Goal: Task Accomplishment & Management: Complete application form

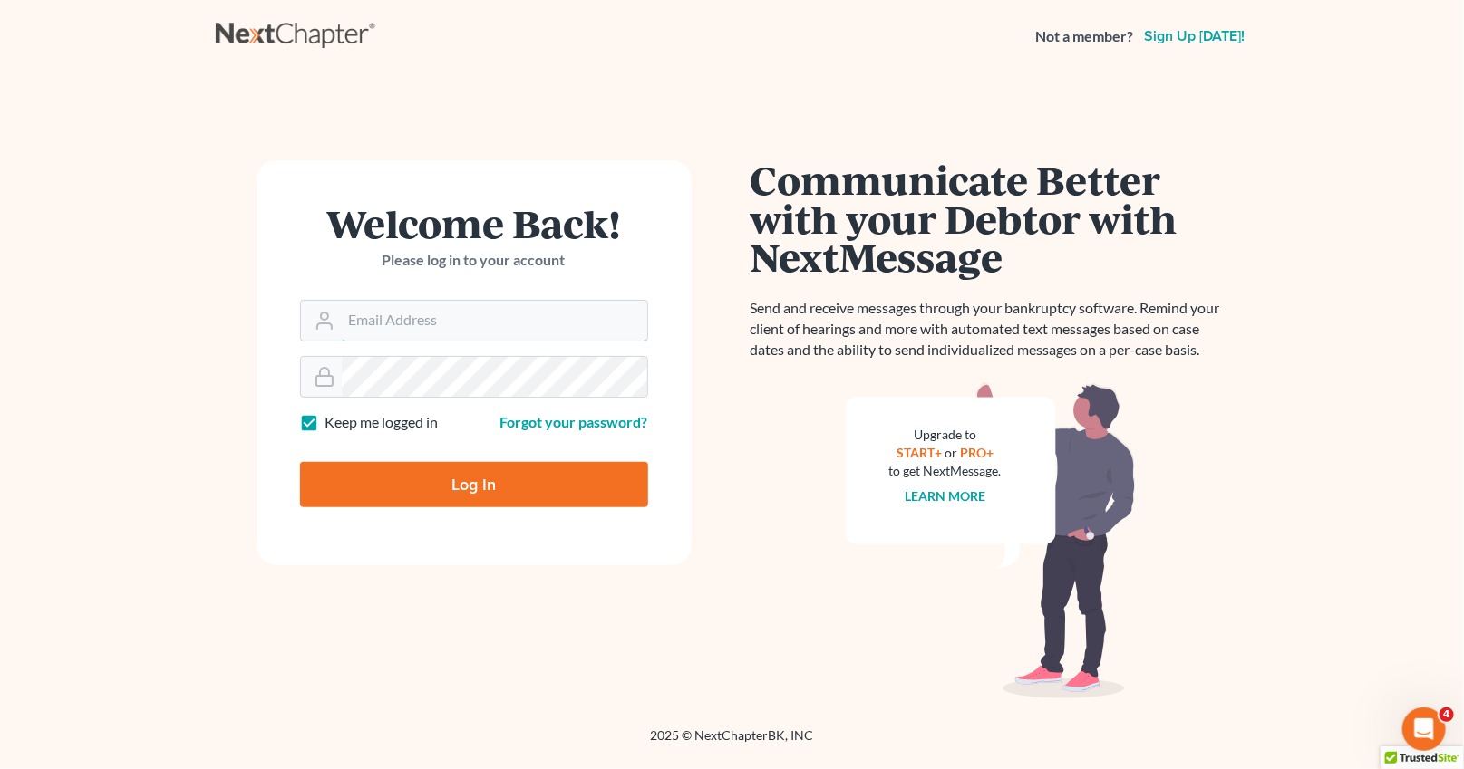
type input "[PERSON_NAME][EMAIL_ADDRESS][DOMAIN_NAME]"
click at [508, 478] on input "Log In" at bounding box center [474, 484] width 348 height 45
type input "Thinking..."
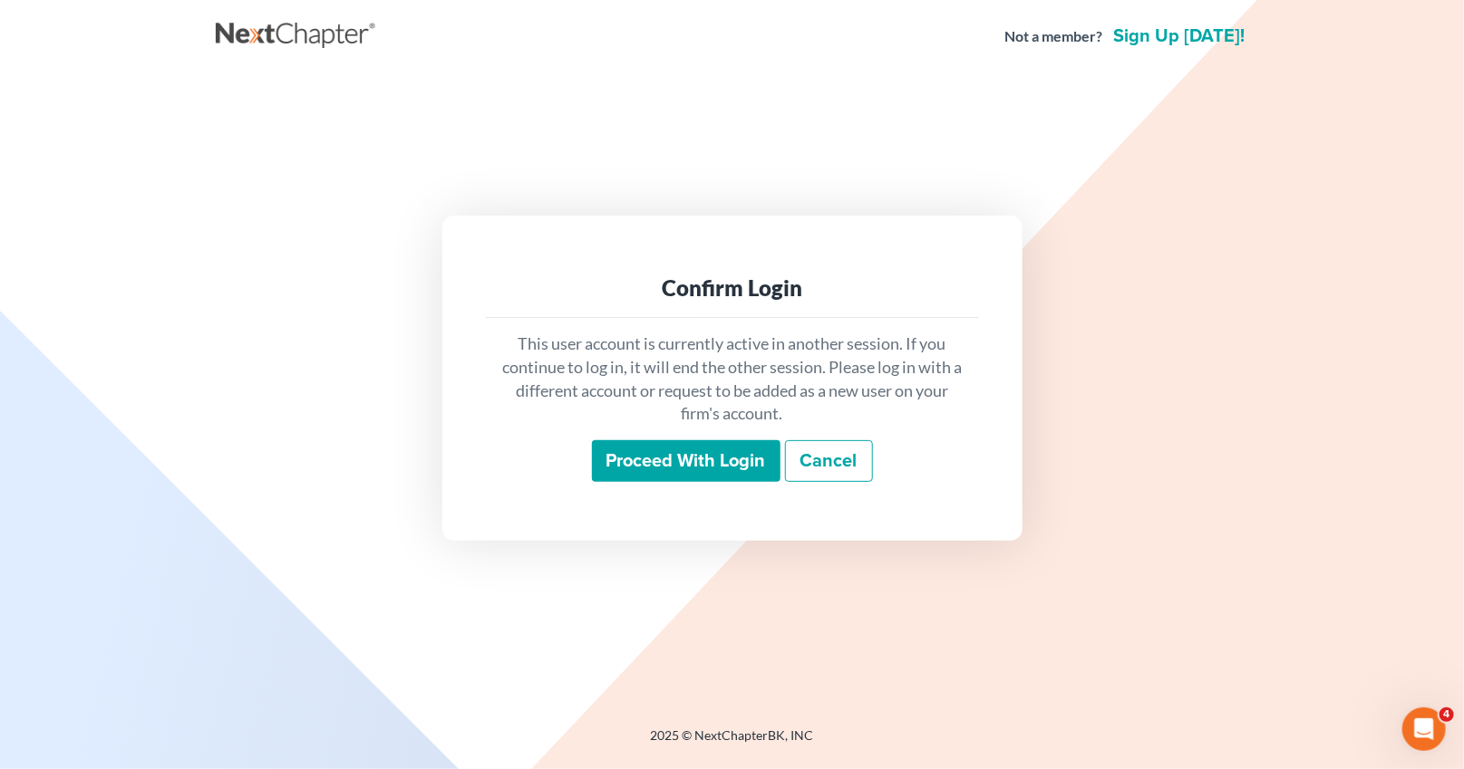
click at [701, 460] on input "Proceed with login" at bounding box center [686, 461] width 189 height 42
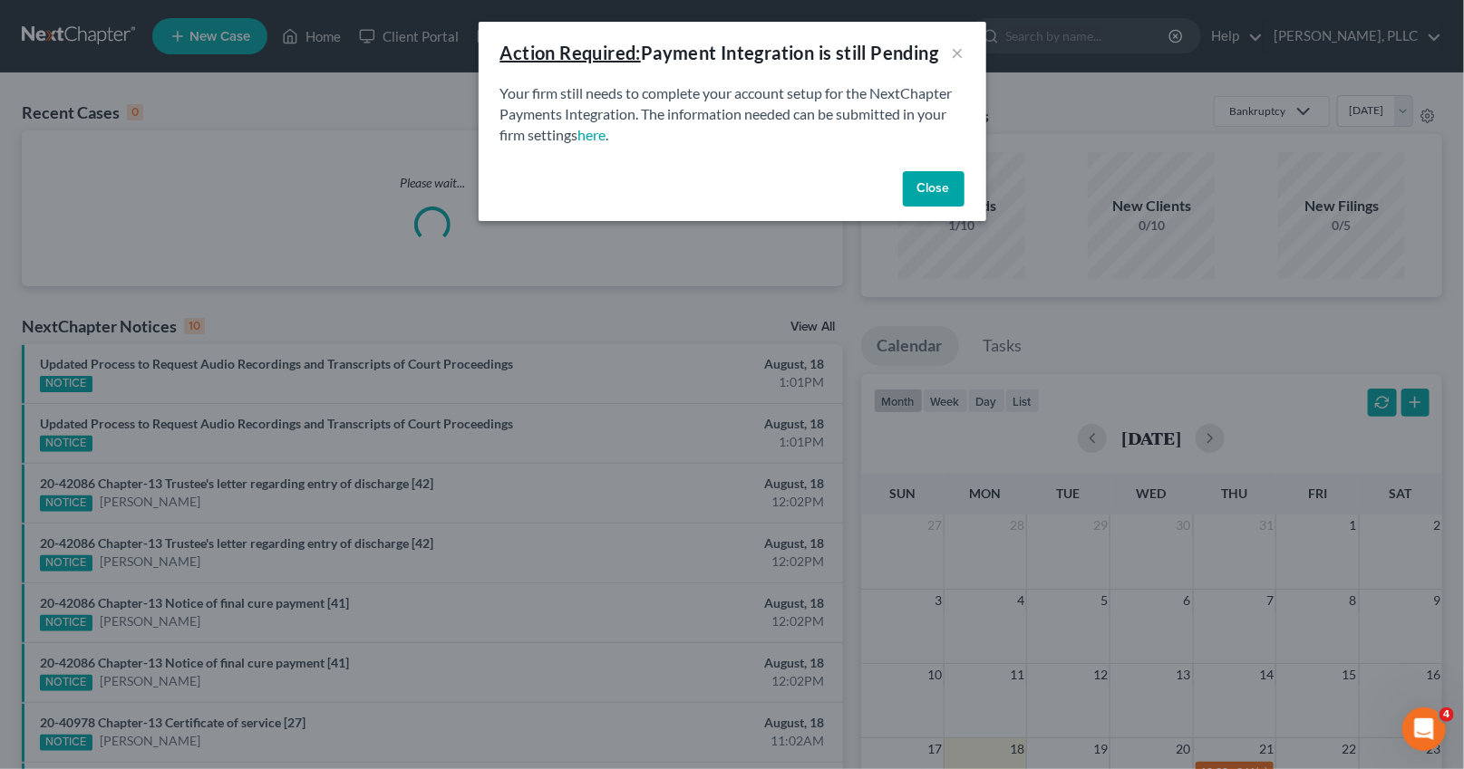
click at [904, 195] on button "Close" at bounding box center [934, 189] width 62 height 36
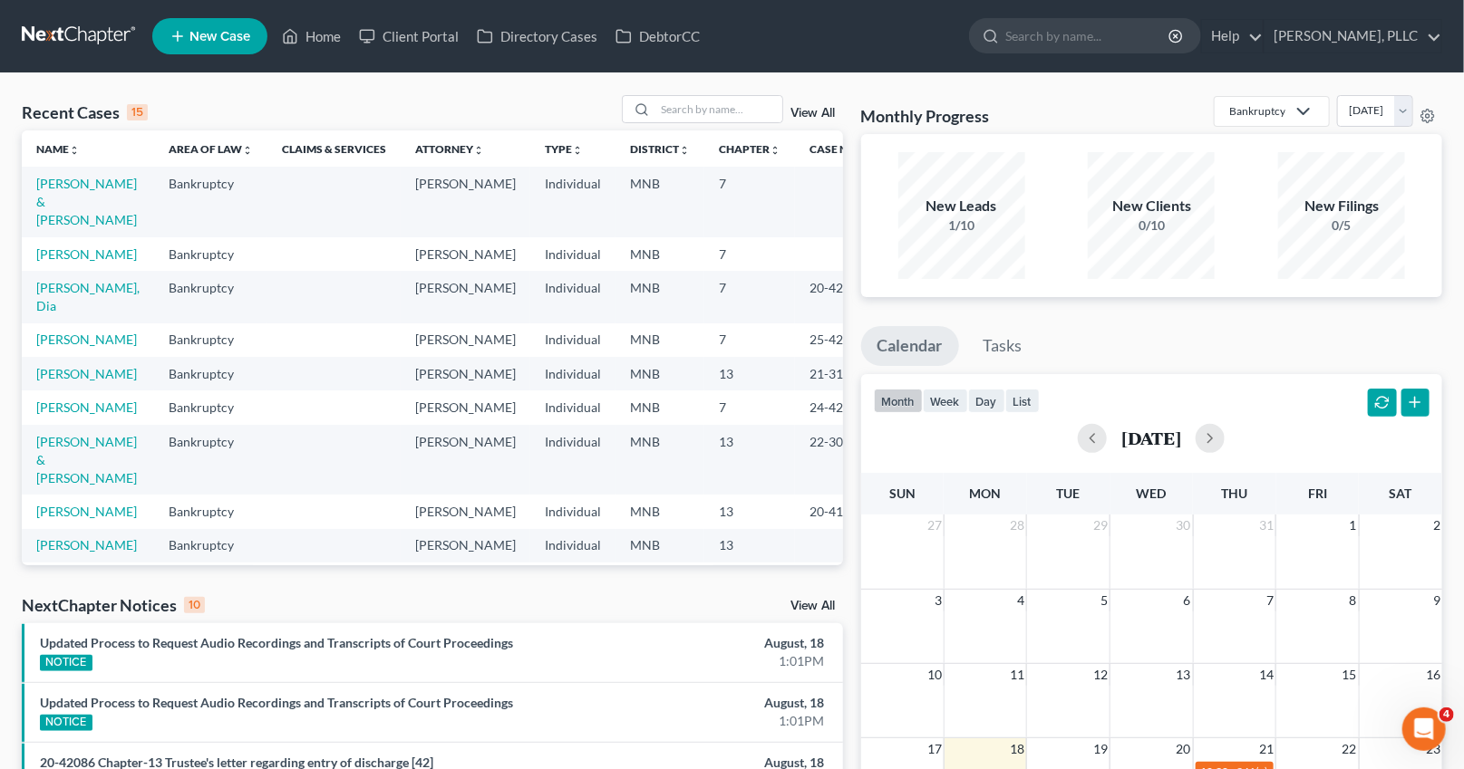
click at [75, 191] on td "Rincon, Alexandra & Jordan" at bounding box center [88, 202] width 132 height 70
click at [74, 193] on link "Rincon, Alexandra & Jordan" at bounding box center [86, 202] width 101 height 52
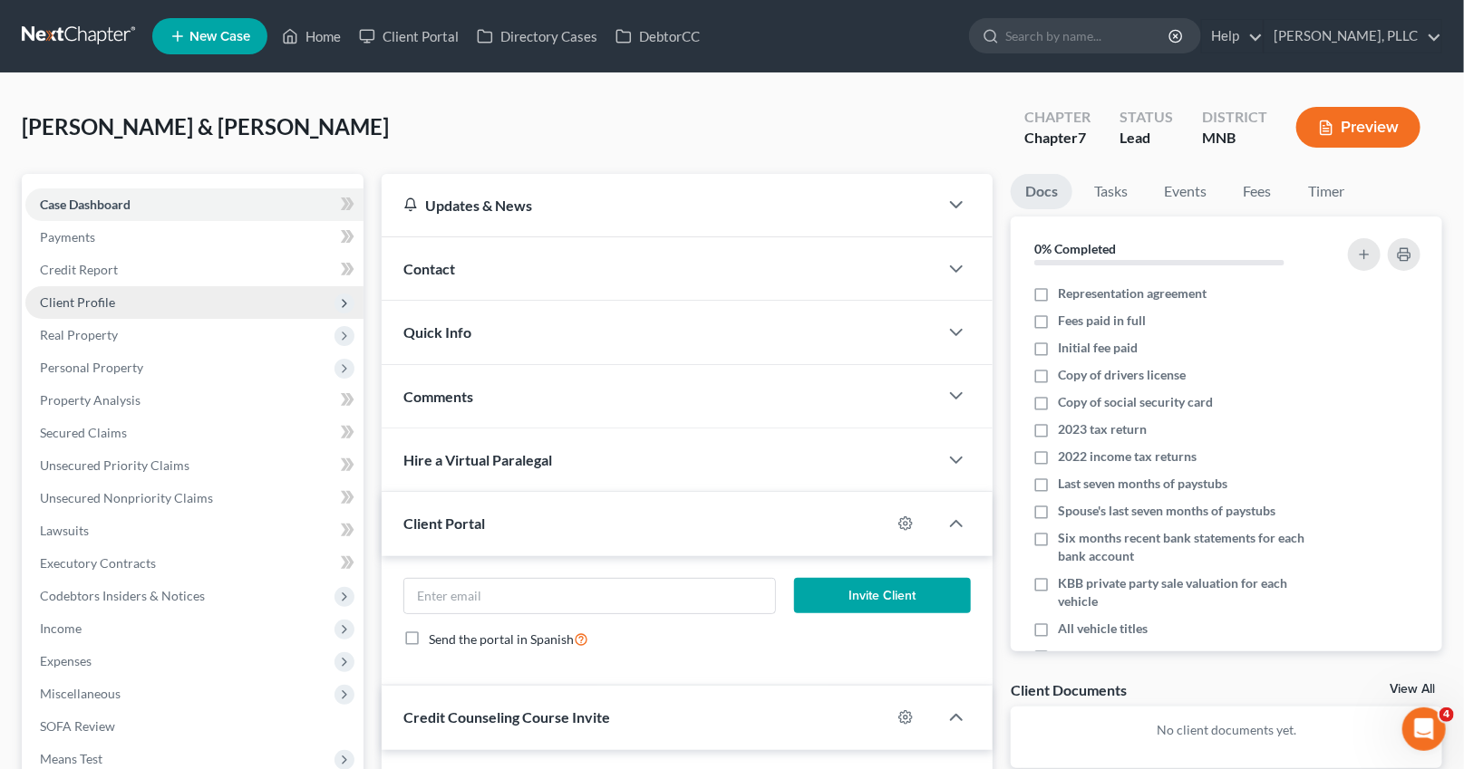
click at [103, 295] on span "Client Profile" at bounding box center [77, 302] width 75 height 15
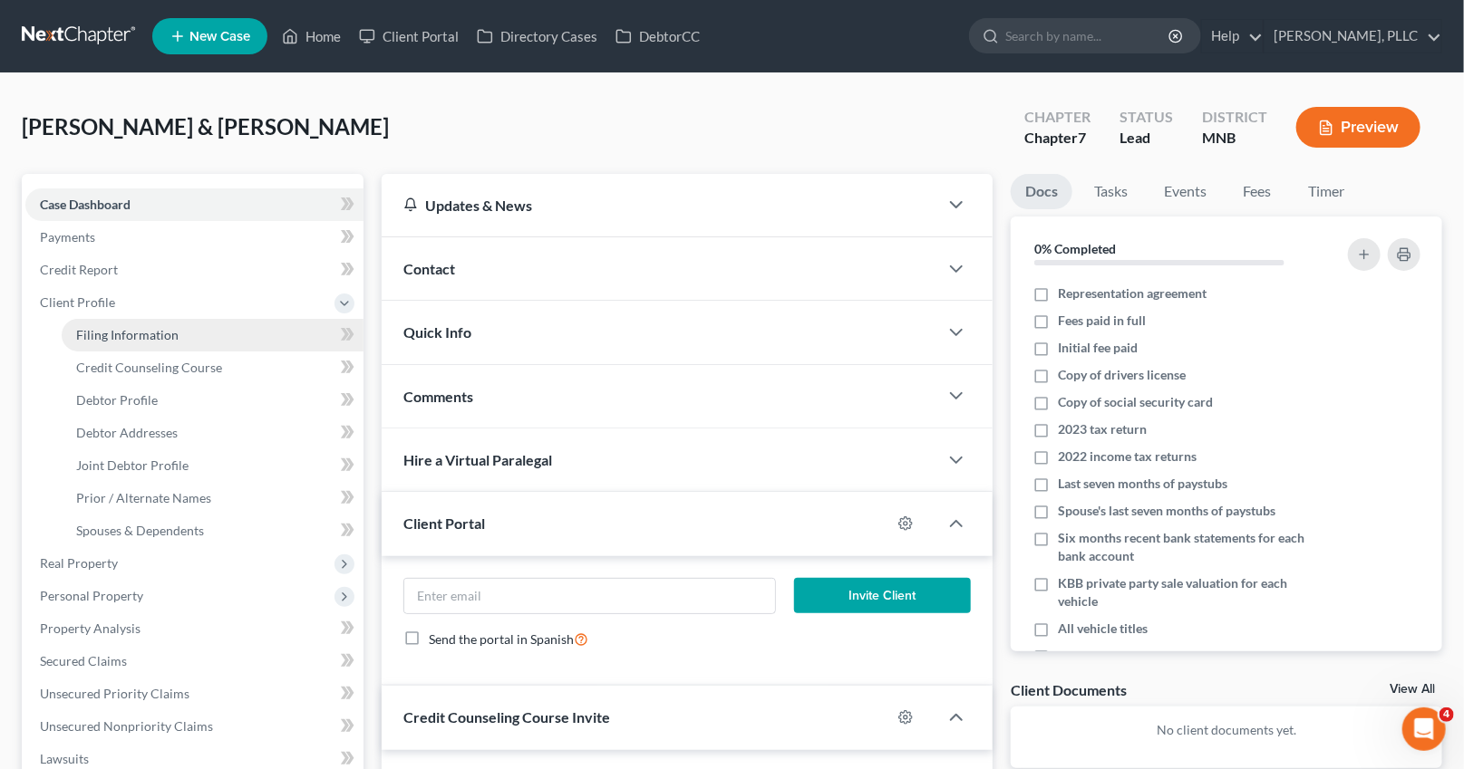
click at [107, 327] on span "Filing Information" at bounding box center [127, 334] width 102 height 15
select select "1"
select select "0"
select select "24"
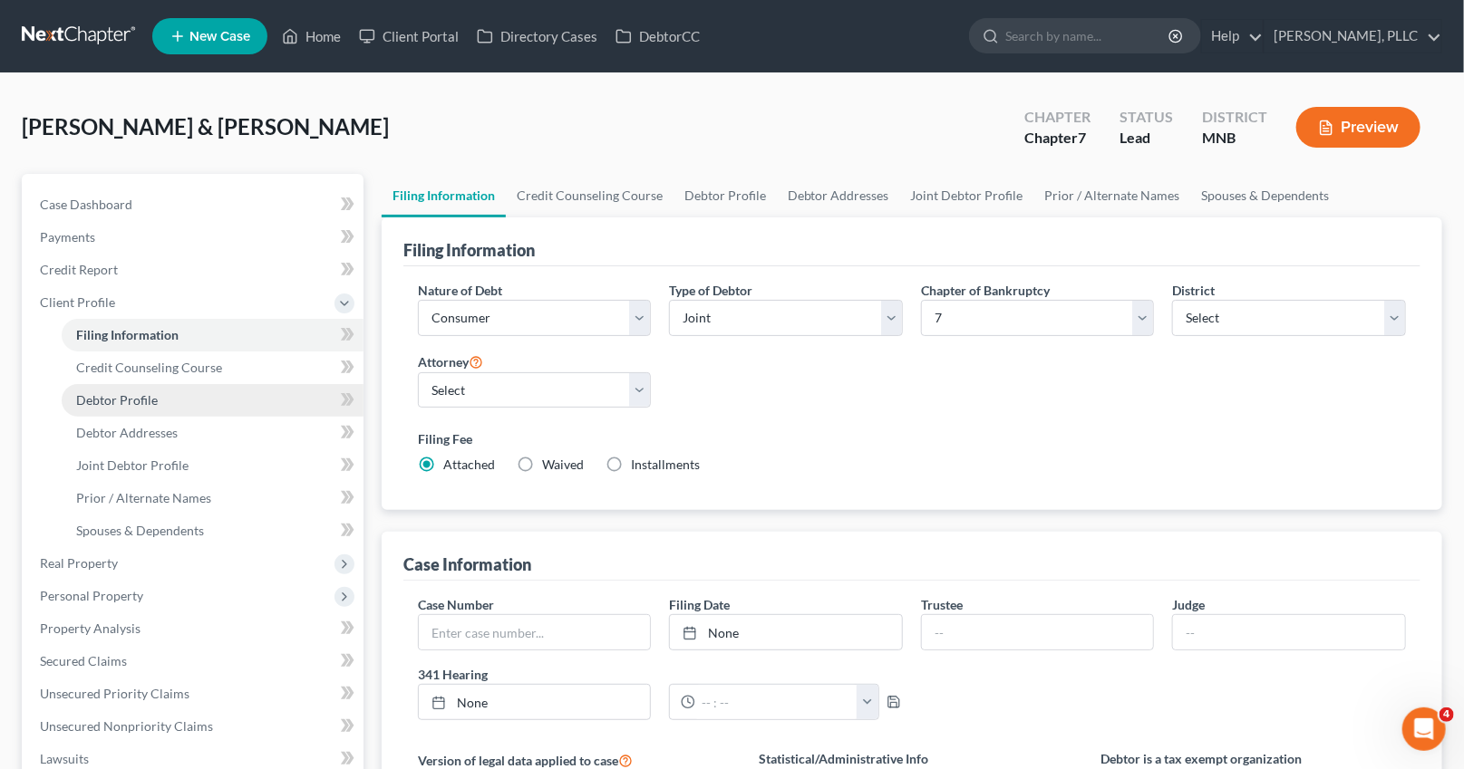
click at [117, 401] on span "Debtor Profile" at bounding box center [117, 399] width 82 height 15
select select "1"
select select "3"
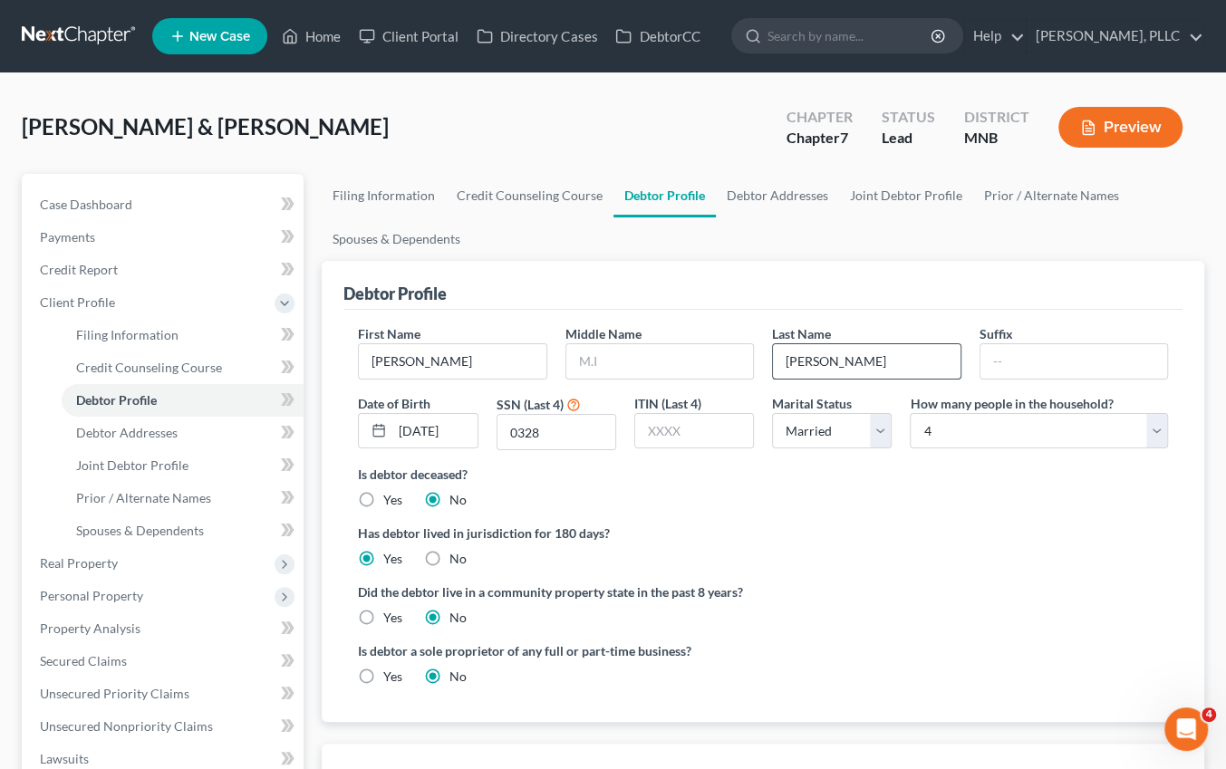
click at [784, 359] on input "Rincon" at bounding box center [866, 361] width 187 height 34
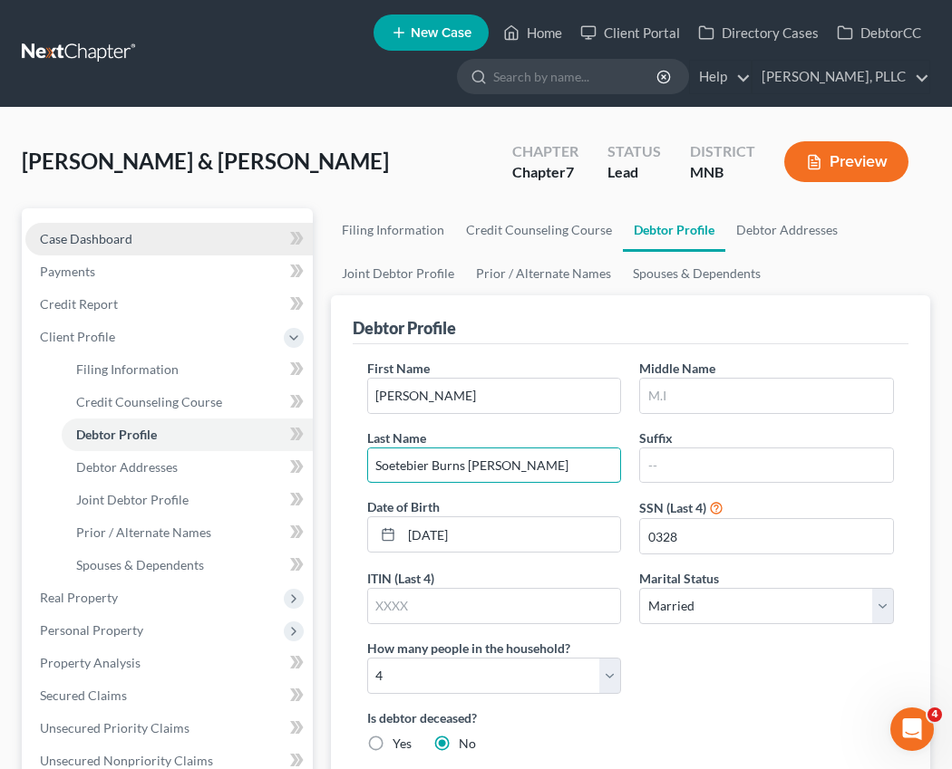
type input "Soetebier Burns Rincon"
click at [111, 237] on span "Case Dashboard" at bounding box center [86, 238] width 92 height 15
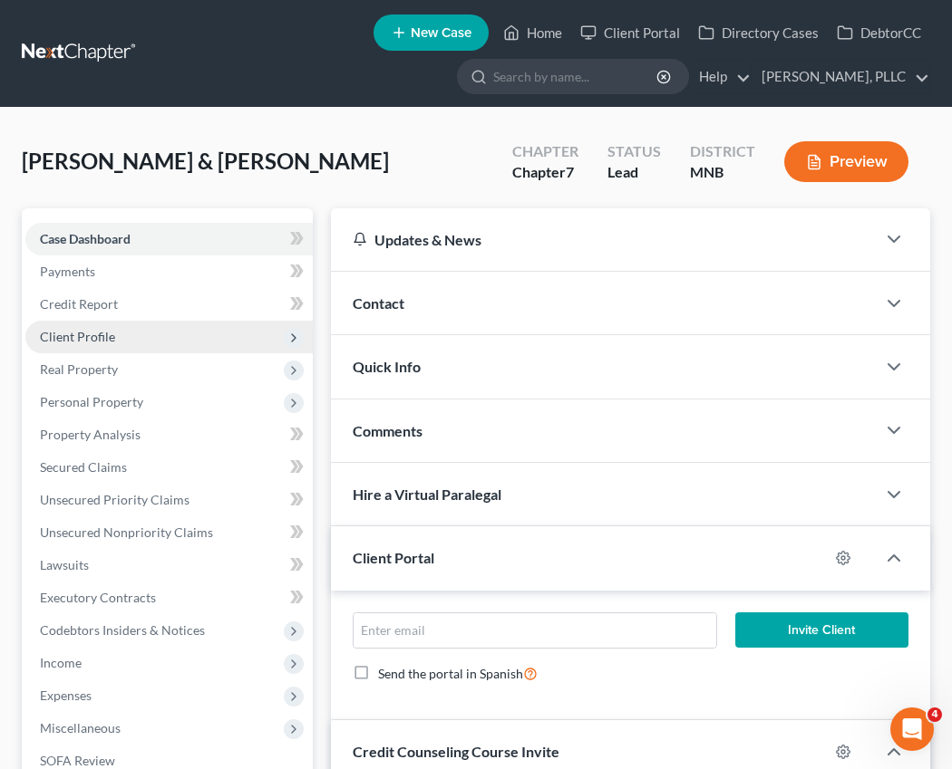
click at [99, 325] on span "Client Profile" at bounding box center [168, 337] width 287 height 33
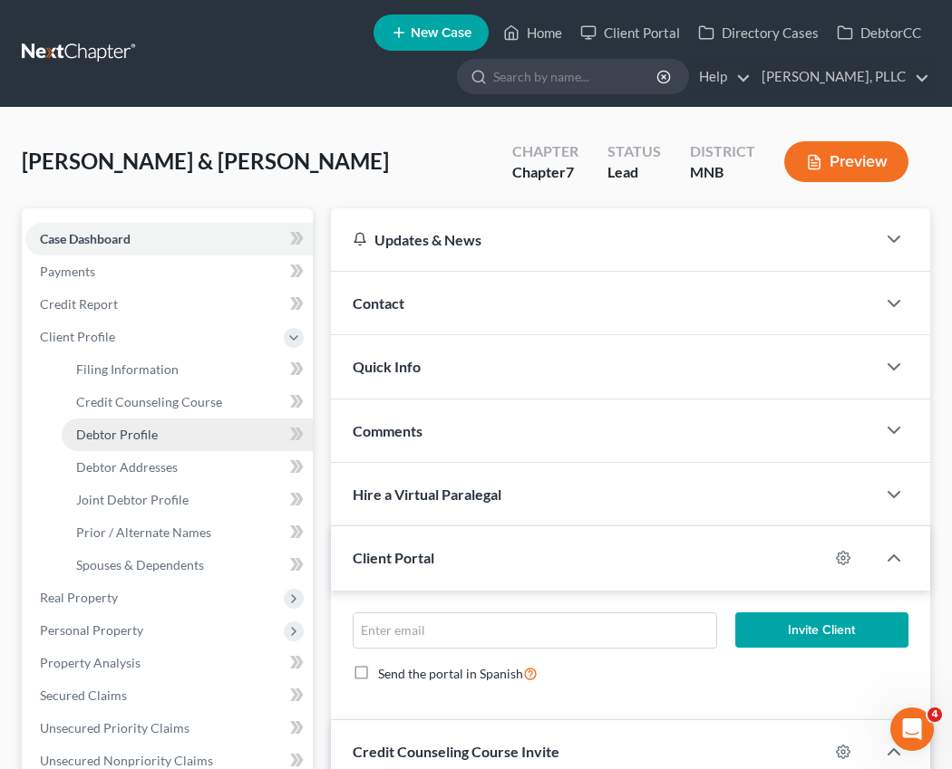
click at [121, 427] on span "Debtor Profile" at bounding box center [117, 434] width 82 height 15
select select "1"
select select "3"
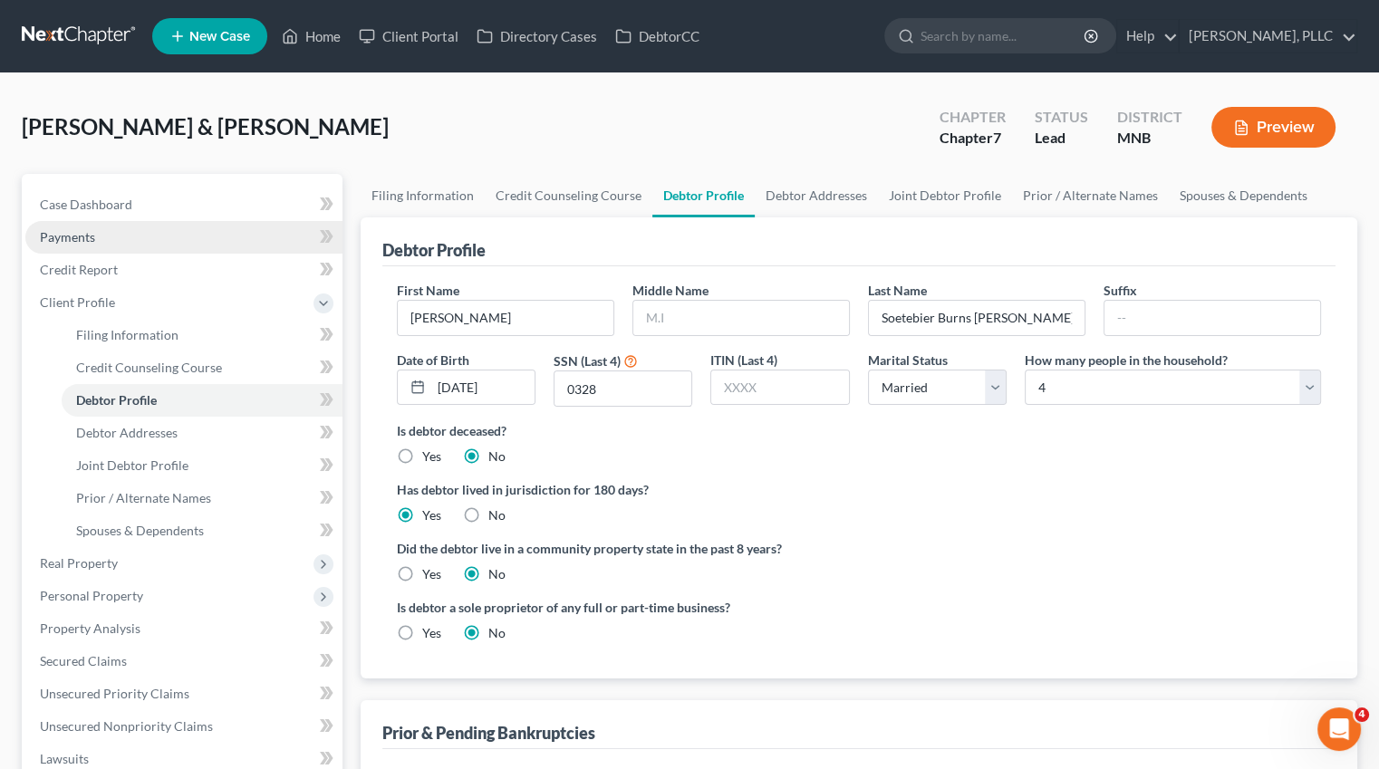
click at [88, 226] on link "Payments" at bounding box center [183, 237] width 317 height 33
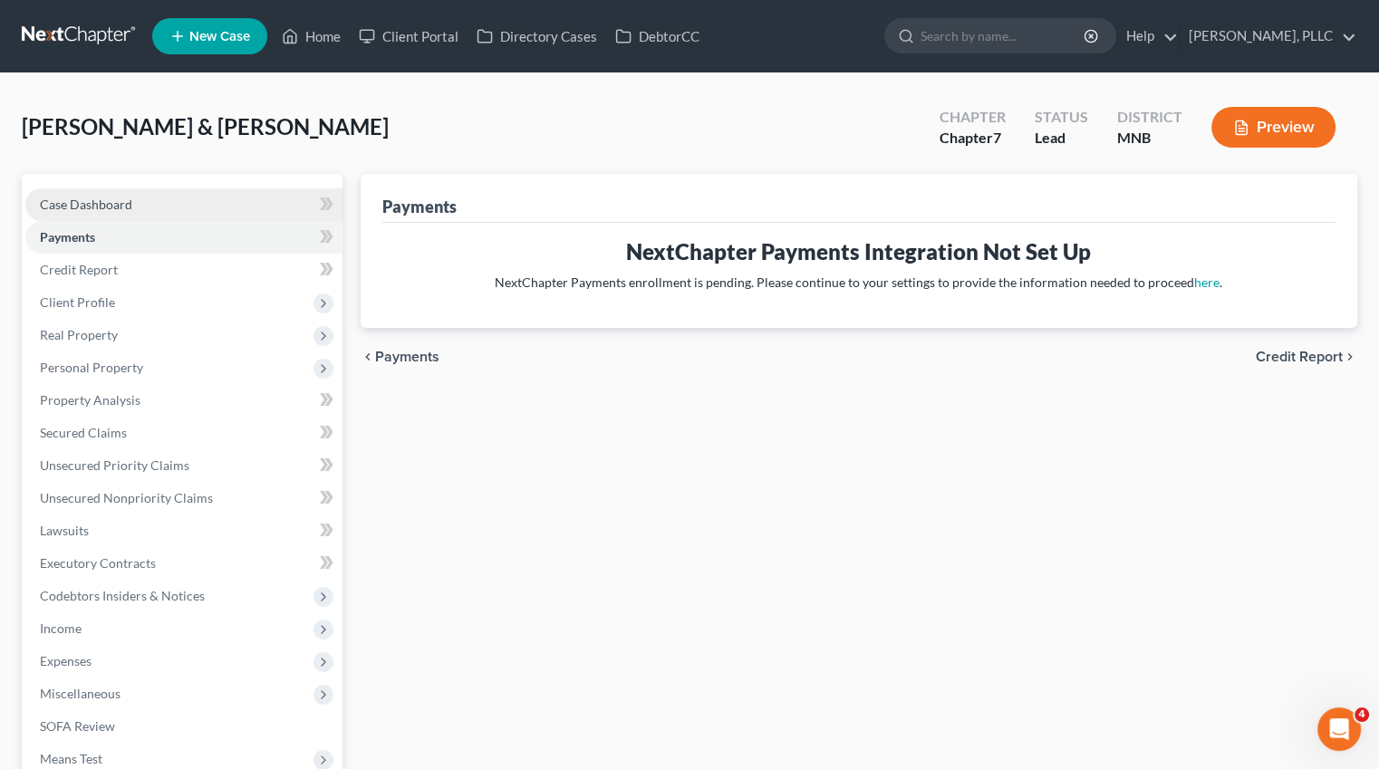
click at [88, 217] on link "Case Dashboard" at bounding box center [183, 205] width 317 height 33
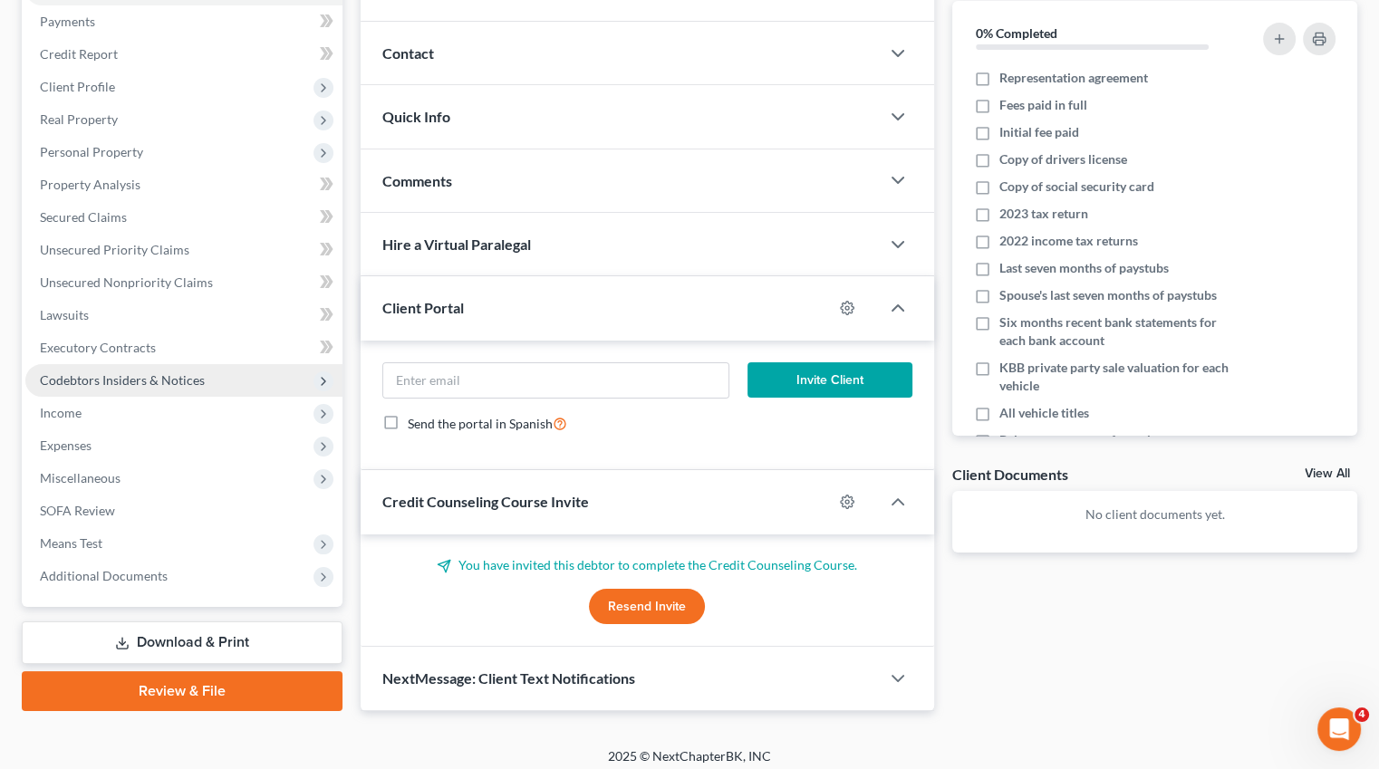
scroll to position [224, 0]
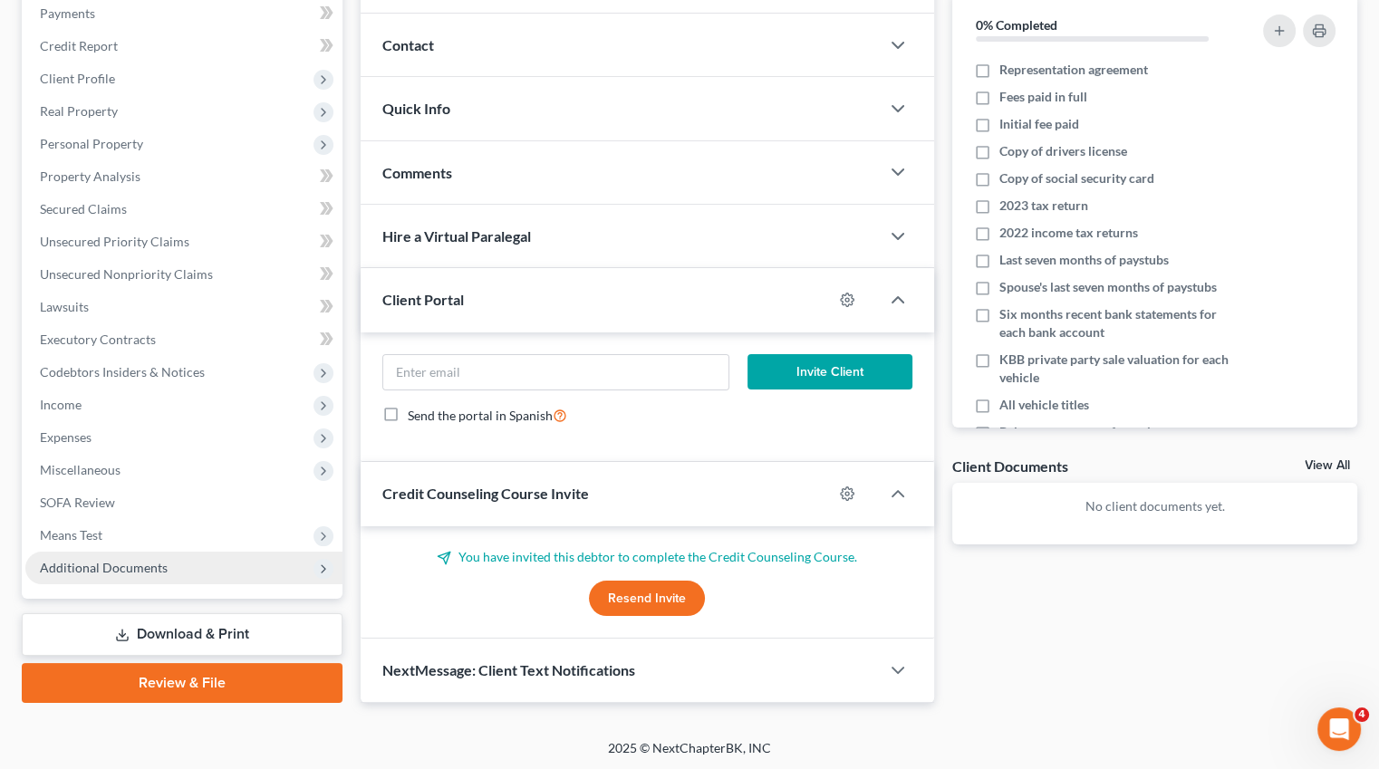
click at [148, 561] on span "Additional Documents" at bounding box center [104, 567] width 128 height 15
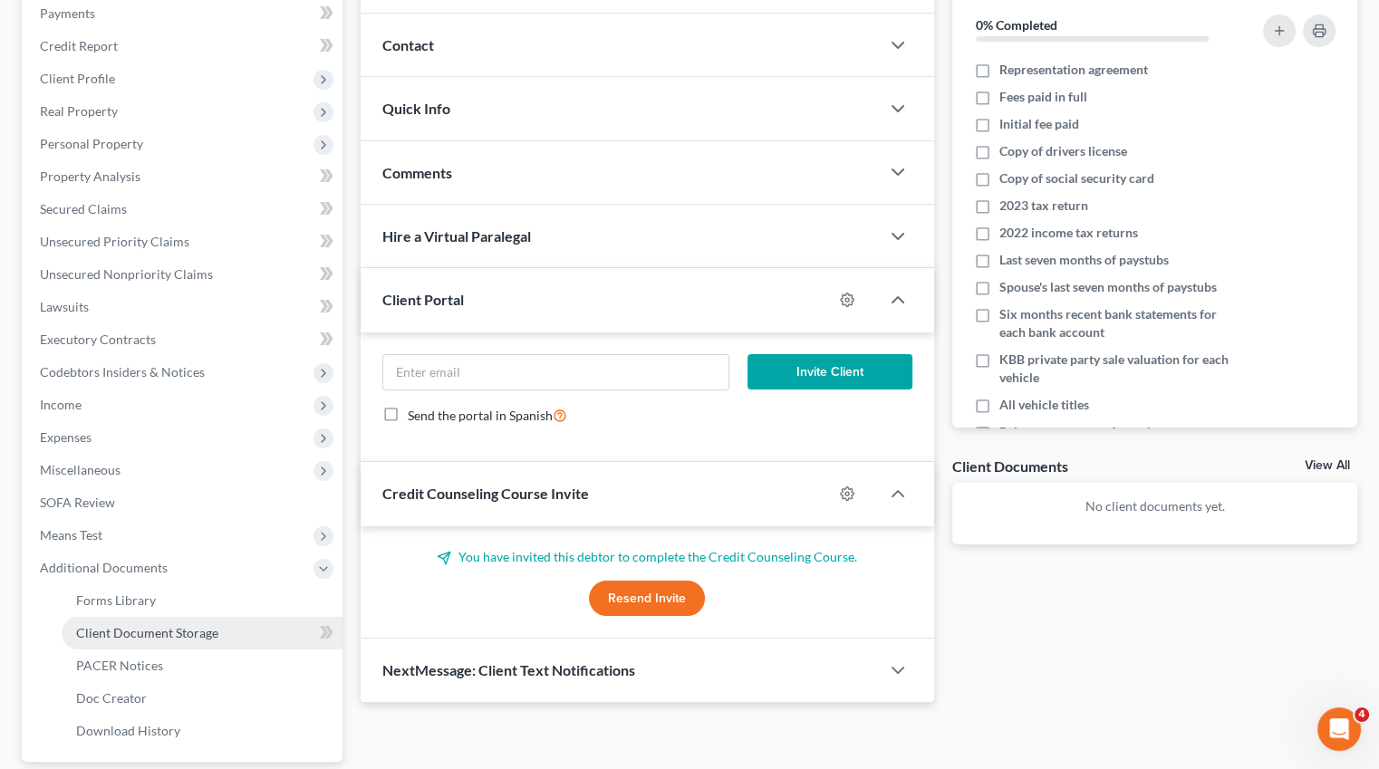
click at [140, 637] on span "Client Document Storage" at bounding box center [147, 632] width 142 height 15
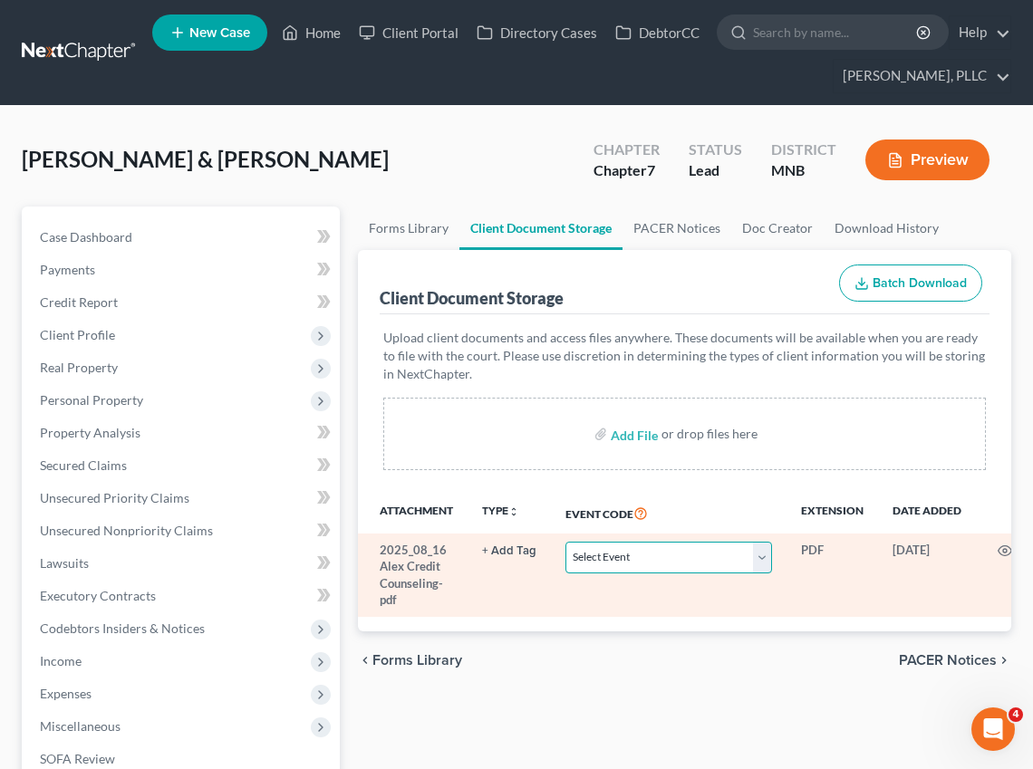
click at [758, 549] on select "Select Event Chapter 13 Plan Credit Counseling Certificate for Debtor Credit Co…" at bounding box center [669, 558] width 207 height 32
select select "1"
click at [566, 542] on select "Select Event Chapter 13 Plan Credit Counseling Certificate for Debtor Credit Co…" at bounding box center [669, 558] width 207 height 32
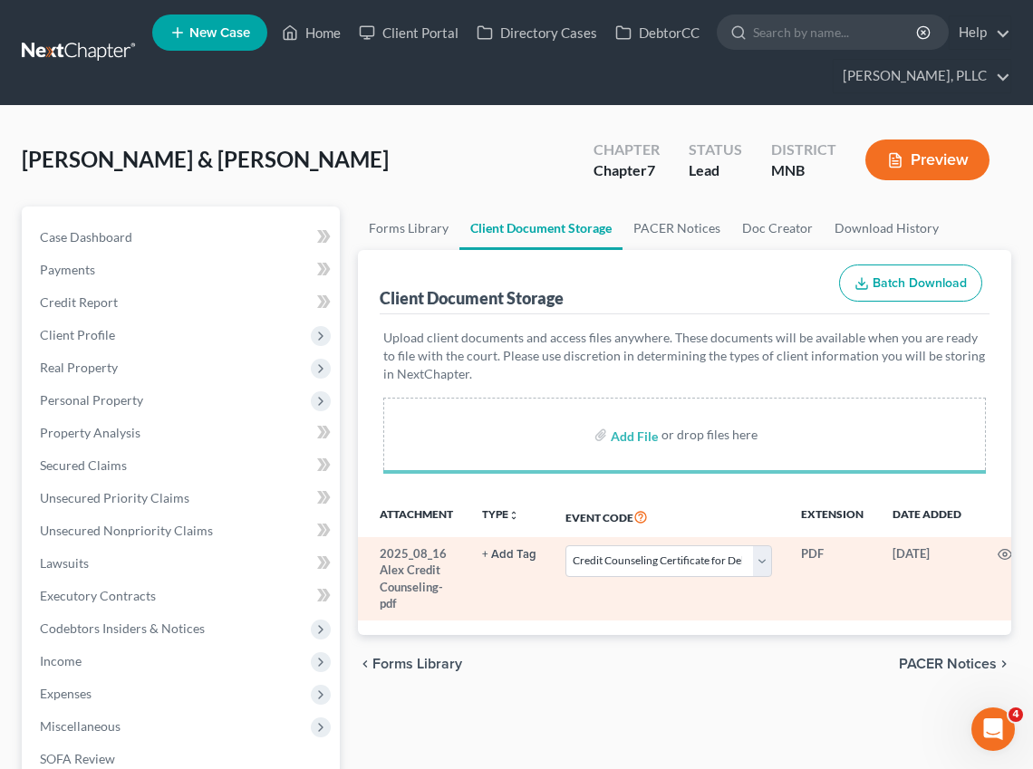
select select "1"
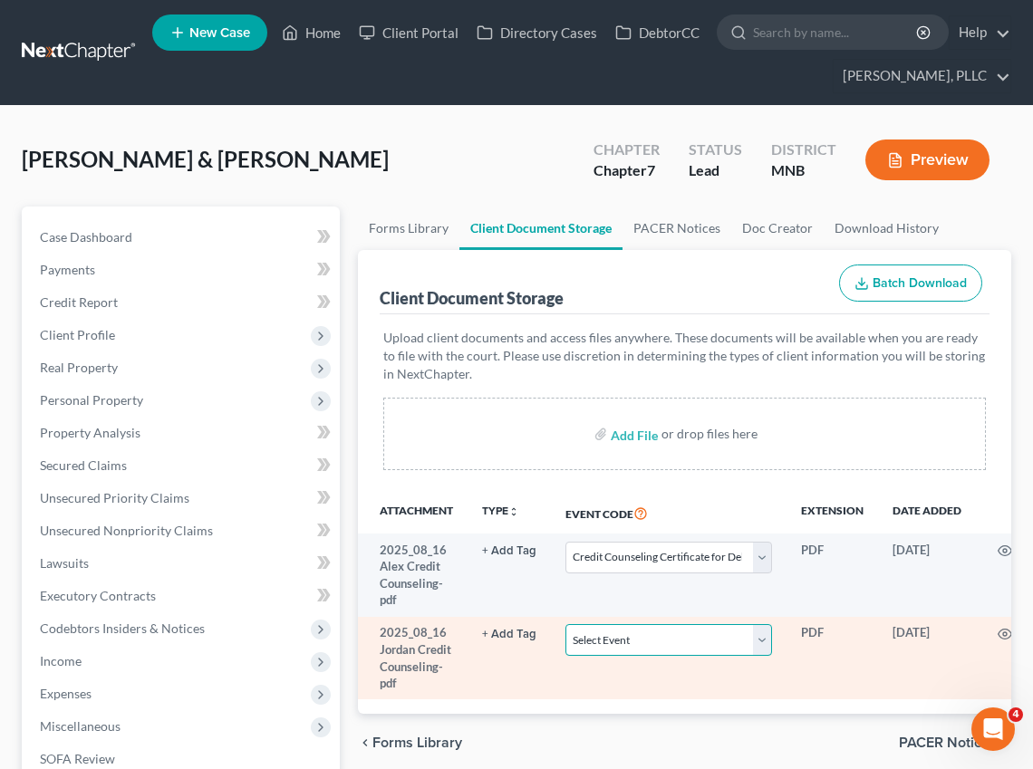
click at [761, 636] on select "Select Event Chapter 13 Plan Credit Counseling Certificate for Debtor Credit Co…" at bounding box center [669, 640] width 207 height 32
select select "2"
click at [566, 624] on select "Select Event Chapter 13 Plan Credit Counseling Certificate for Debtor Credit Co…" at bounding box center [669, 640] width 207 height 32
